Goal: Navigation & Orientation: Find specific page/section

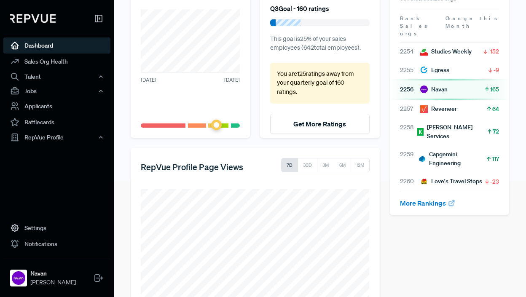
scroll to position [145, 0]
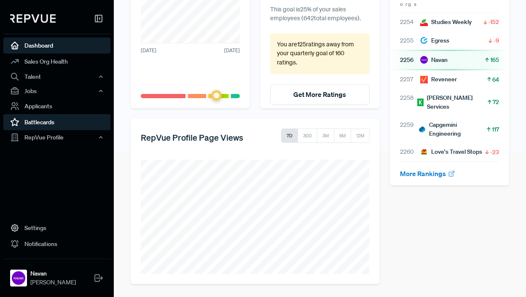
click at [54, 119] on link "Battlecards" at bounding box center [56, 122] width 107 height 16
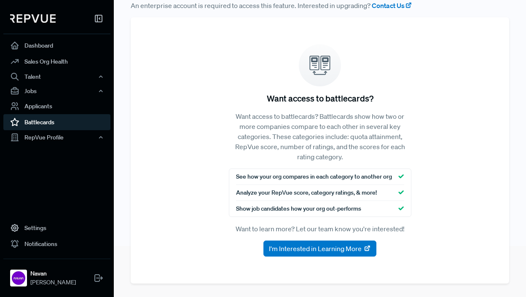
scroll to position [51, 0]
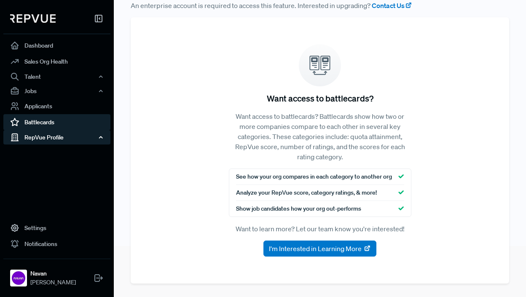
click at [56, 142] on div "RepVue Profile" at bounding box center [56, 137] width 107 height 14
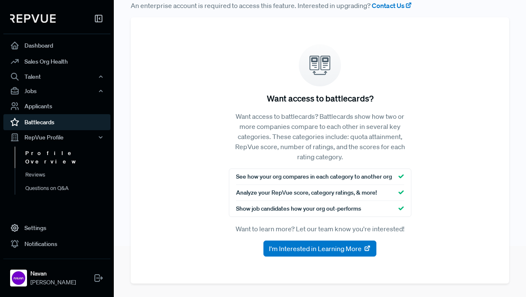
click at [56, 152] on link "Profile Overview" at bounding box center [68, 157] width 107 height 21
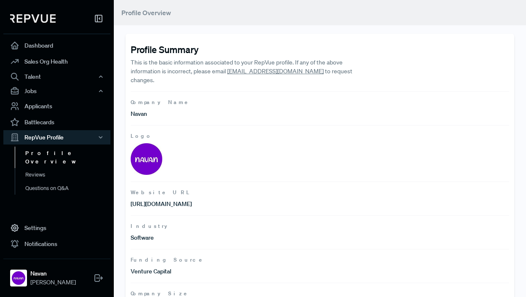
click at [49, 19] on img at bounding box center [32, 18] width 45 height 8
click at [45, 46] on link "Dashboard" at bounding box center [56, 45] width 107 height 16
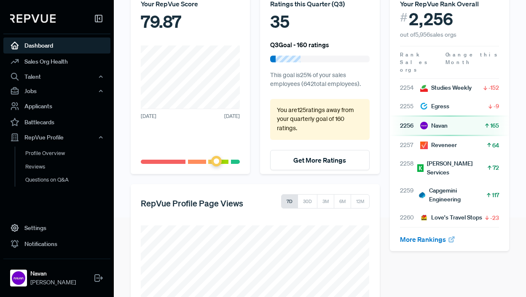
scroll to position [145, 0]
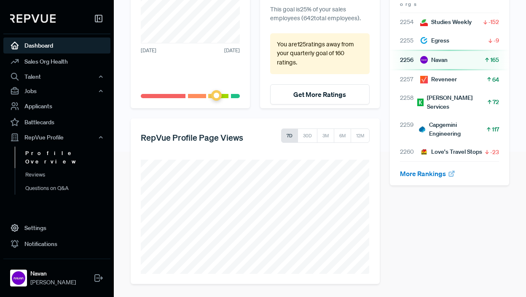
click at [51, 156] on link "Profile Overview" at bounding box center [68, 157] width 107 height 21
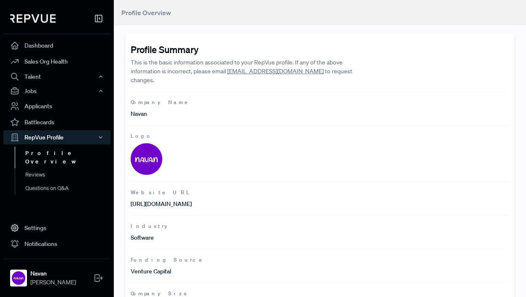
scroll to position [132, 0]
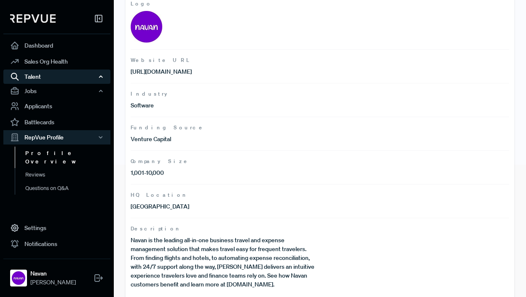
click at [46, 77] on div "Talent" at bounding box center [56, 76] width 107 height 14
